Goal: Transaction & Acquisition: Purchase product/service

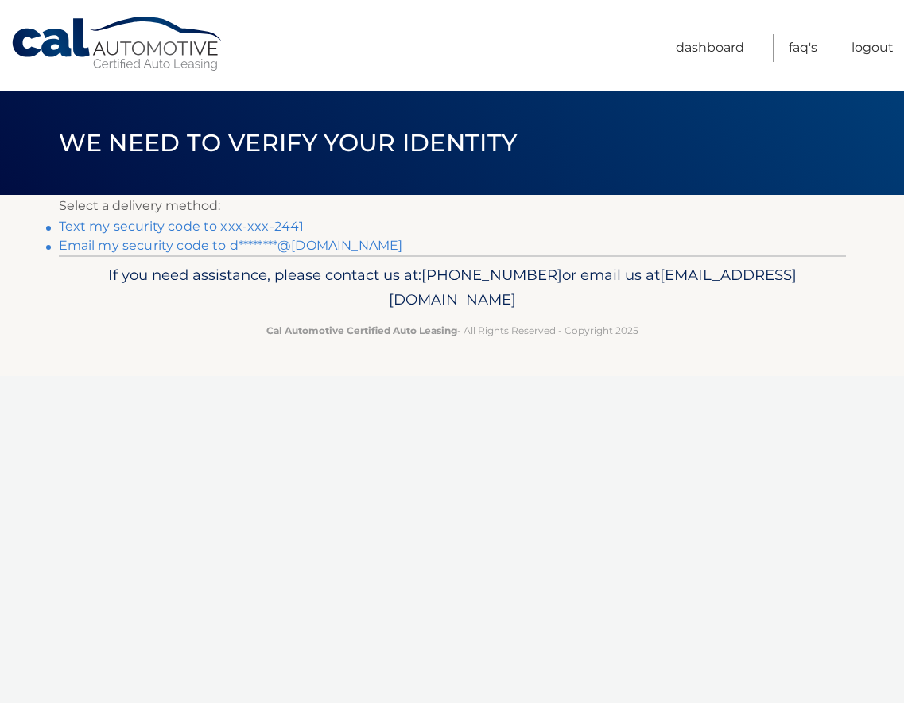
click at [157, 227] on link "Text my security code to xxx-xxx-2441" at bounding box center [182, 226] width 246 height 15
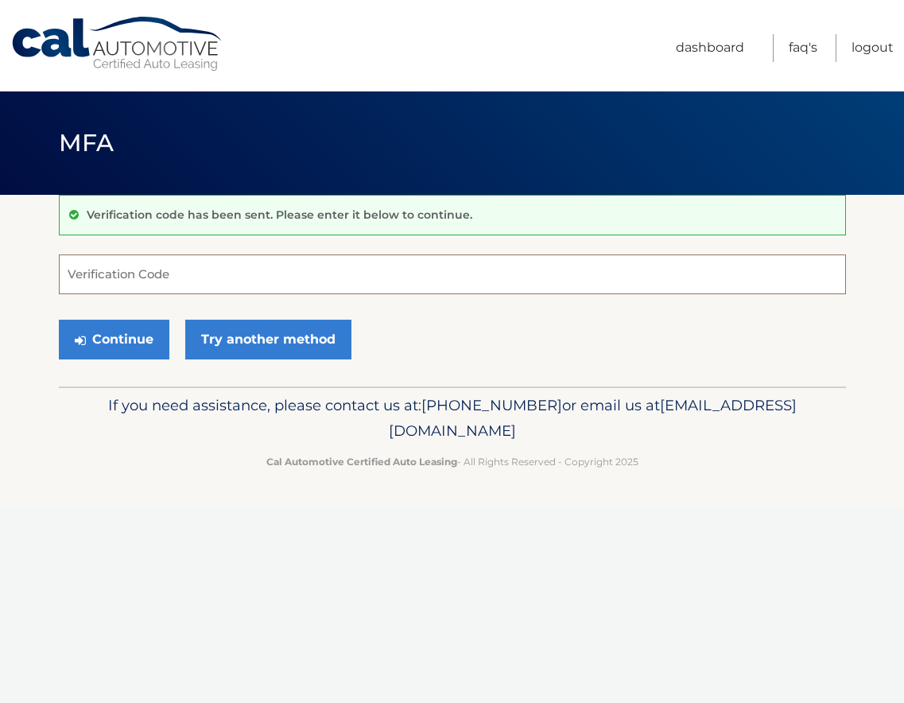
click at [191, 278] on input "Verification Code" at bounding box center [452, 275] width 787 height 40
type input "656465"
click at [122, 342] on button "Continue" at bounding box center [114, 340] width 111 height 40
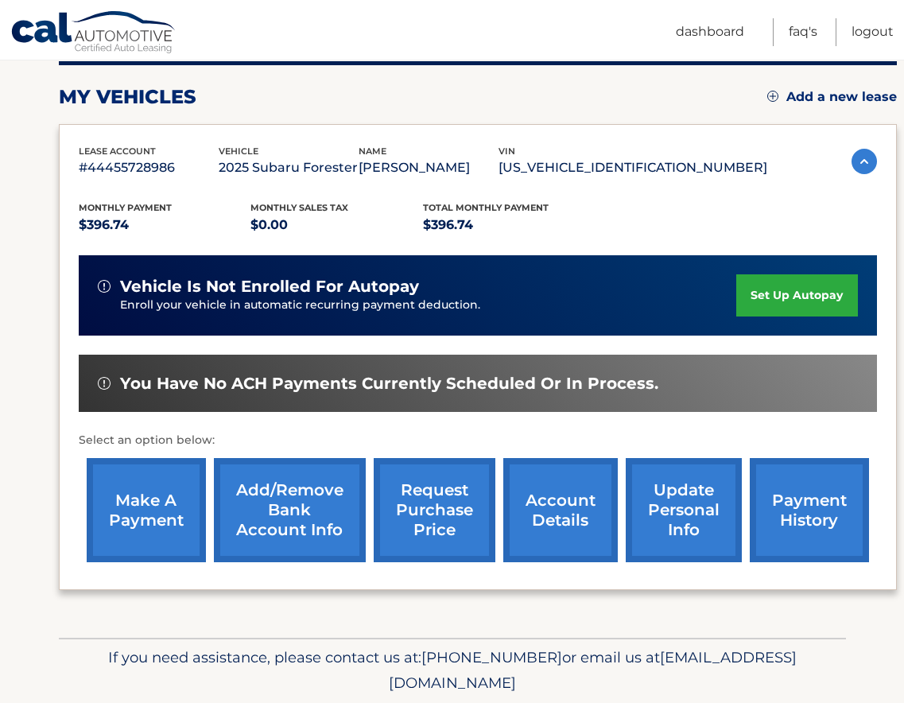
scroll to position [250, 0]
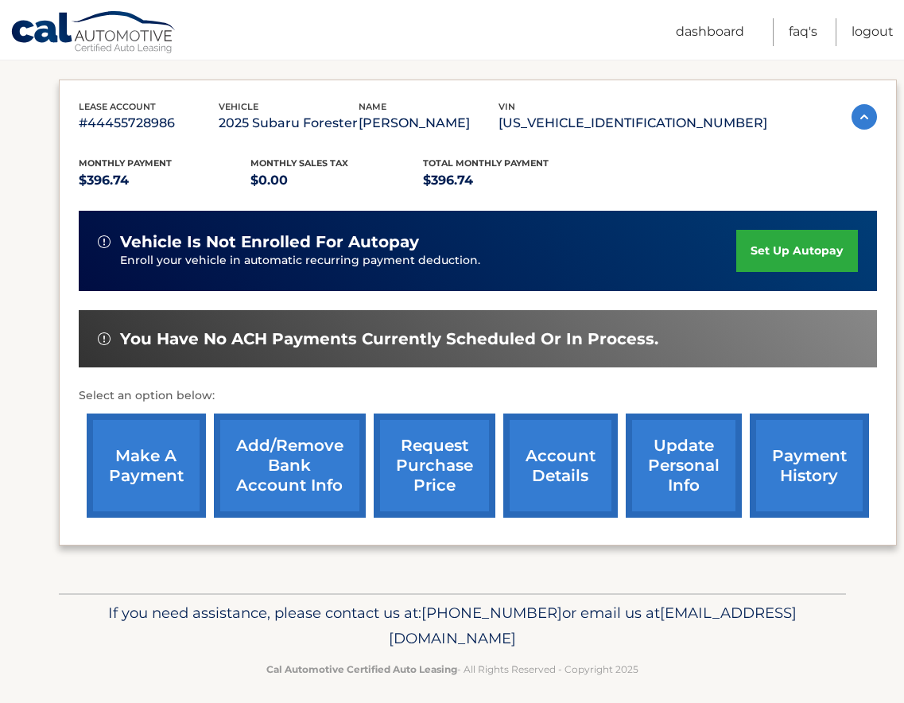
click at [148, 460] on link "make a payment" at bounding box center [146, 466] width 119 height 104
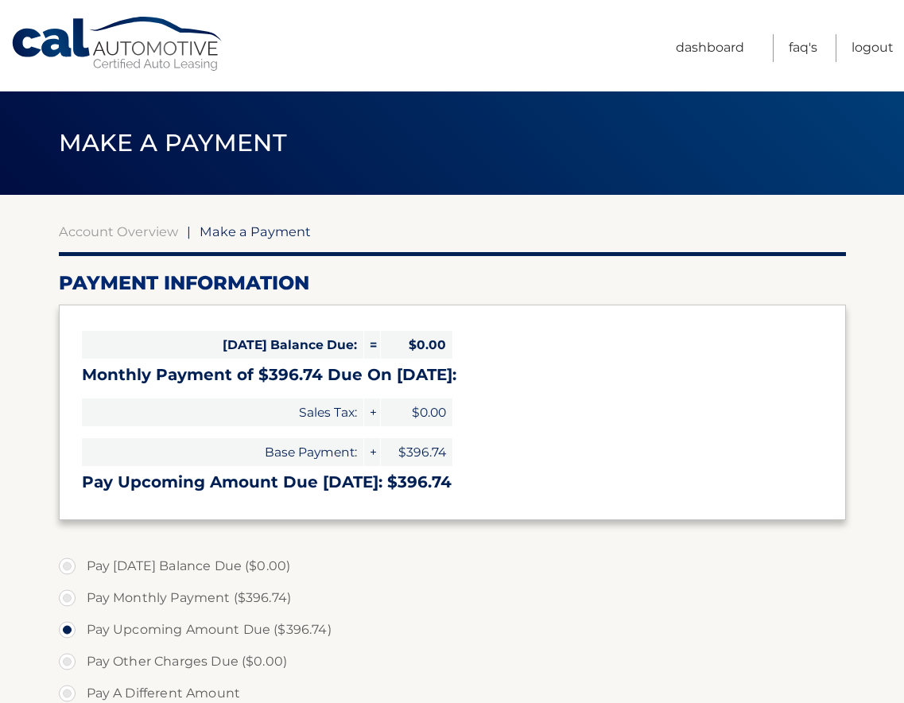
select select "NDA2ZjJmM2QtMzQ2YS00NTQ1LThiN2QtNTBlNTNjYzEwMTlk"
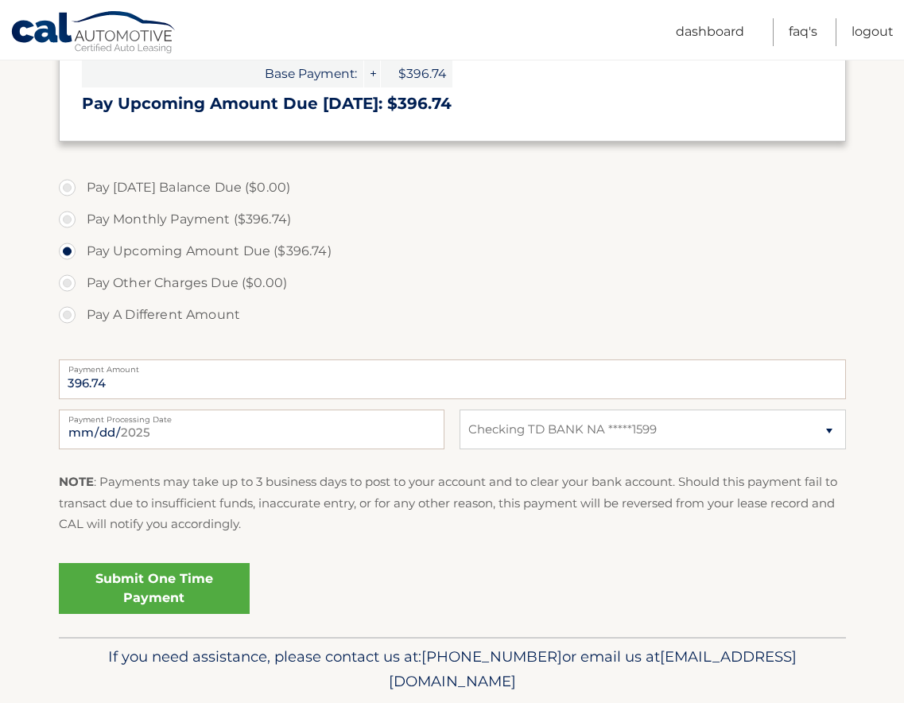
scroll to position [383, 0]
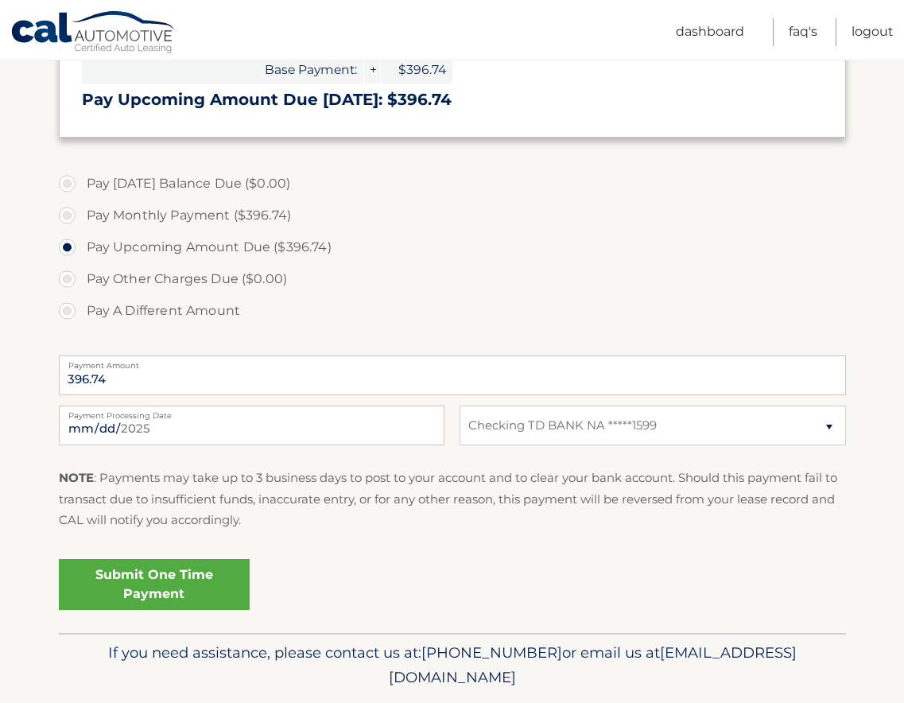
click at [173, 593] on link "Submit One Time Payment" at bounding box center [154, 584] width 191 height 51
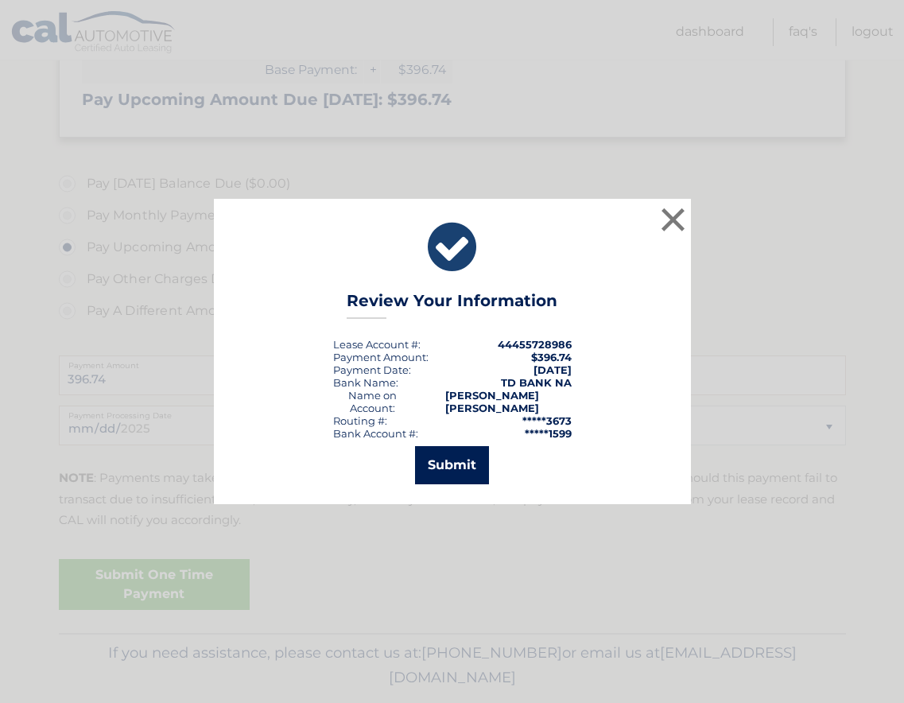
click at [461, 463] on button "Submit" at bounding box center [452, 465] width 74 height 38
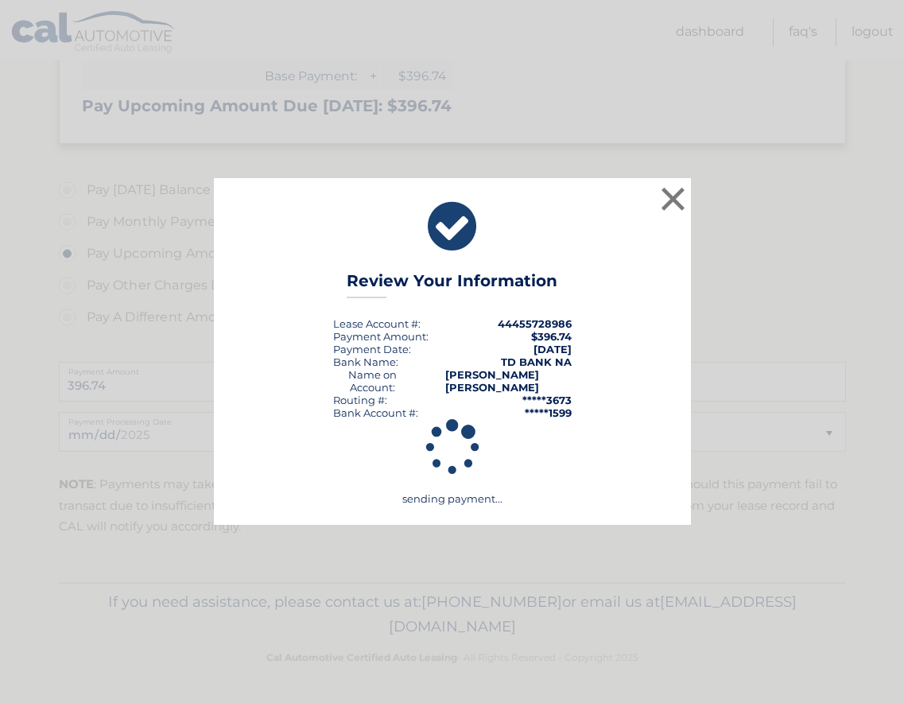
scroll to position [376, 0]
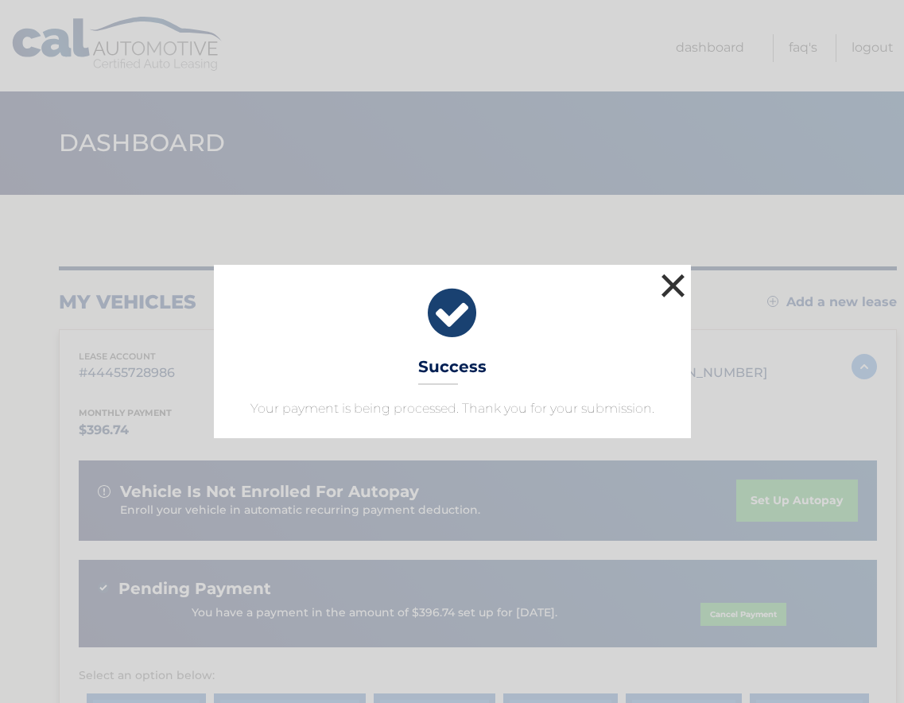
click at [674, 282] on button "×" at bounding box center [674, 286] width 32 height 32
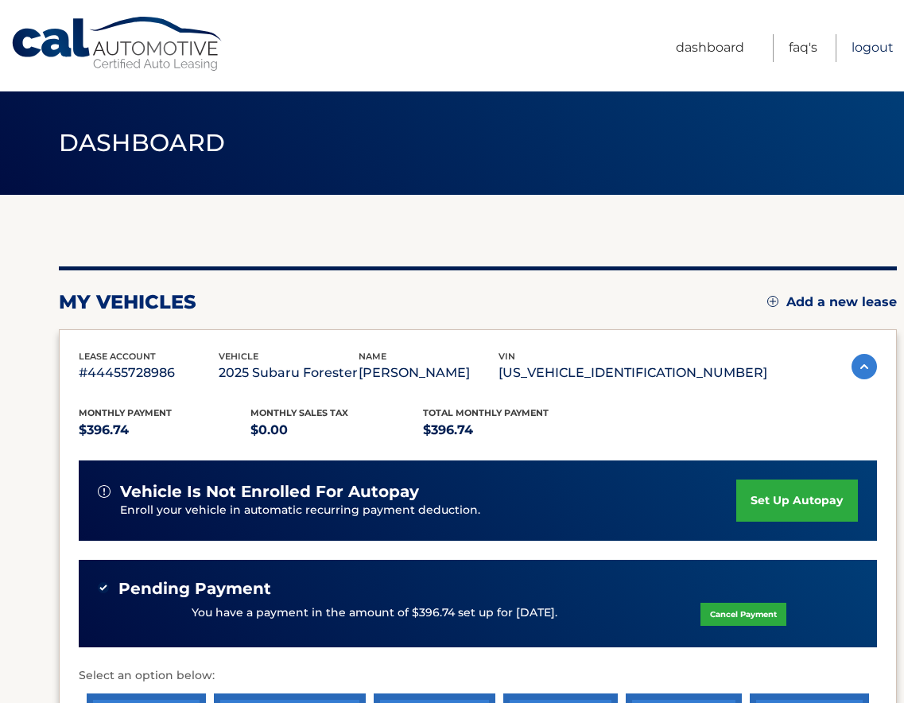
click at [865, 52] on link "Logout" at bounding box center [873, 48] width 42 height 28
